Goal: Task Accomplishment & Management: Use online tool/utility

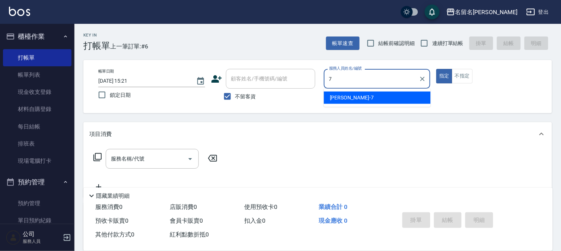
type input "7"
type button "true"
type input "[PERSON_NAME]-7"
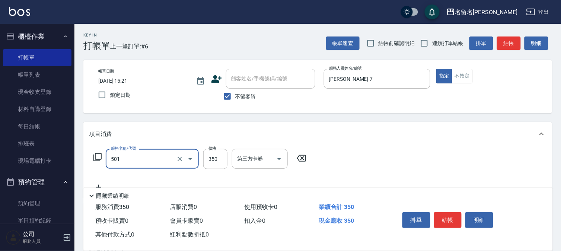
type input "P.S洗髮(501)"
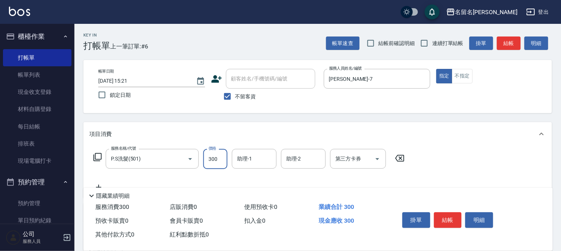
type input "300"
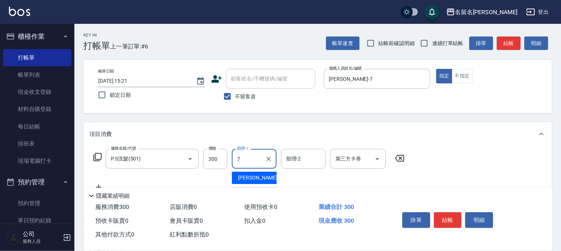
type input "[PERSON_NAME]-7"
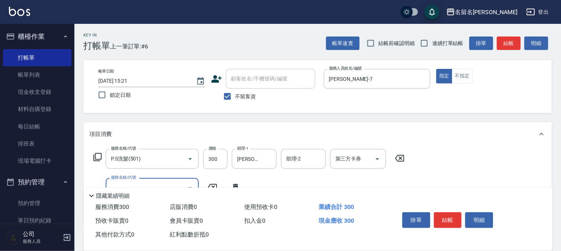
type input "8"
type input "頭皮養護B(528)"
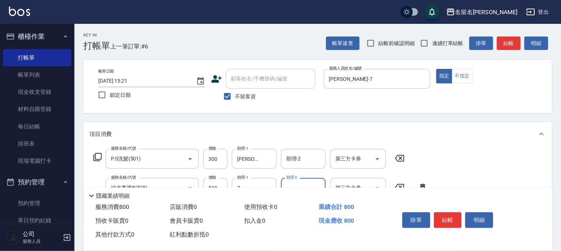
type input "[PERSON_NAME]-7"
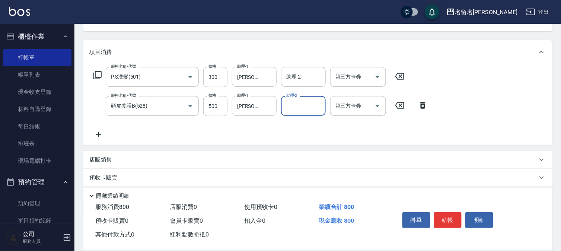
scroll to position [83, 0]
click at [451, 218] on button "結帳" at bounding box center [448, 220] width 28 height 16
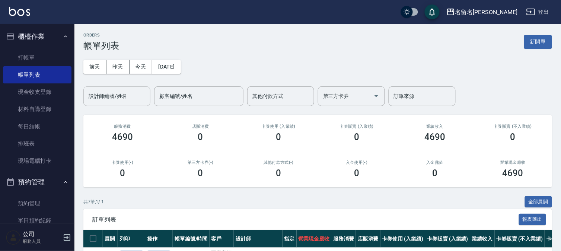
click at [121, 97] on input "設計師編號/姓名" at bounding box center [117, 96] width 60 height 13
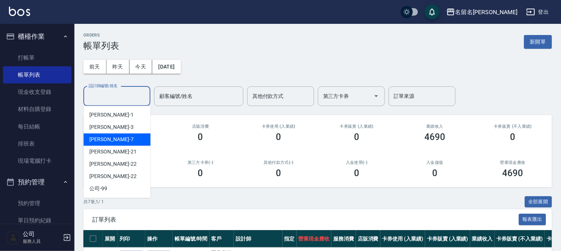
click at [118, 138] on div "[PERSON_NAME]-7" at bounding box center [116, 139] width 67 height 12
type input "[PERSON_NAME]-7"
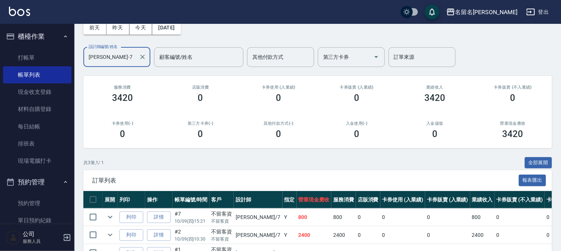
scroll to position [86, 0]
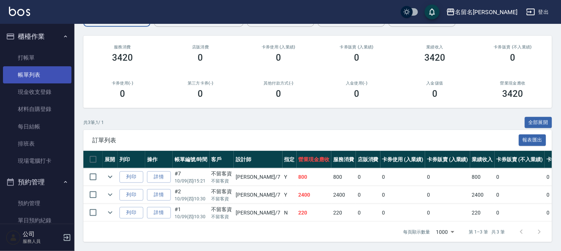
drag, startPoint x: 39, startPoint y: 58, endPoint x: 39, endPoint y: 70, distance: 11.5
click at [40, 58] on link "打帳單" at bounding box center [37, 57] width 68 height 17
